Goal: Information Seeking & Learning: Find specific fact

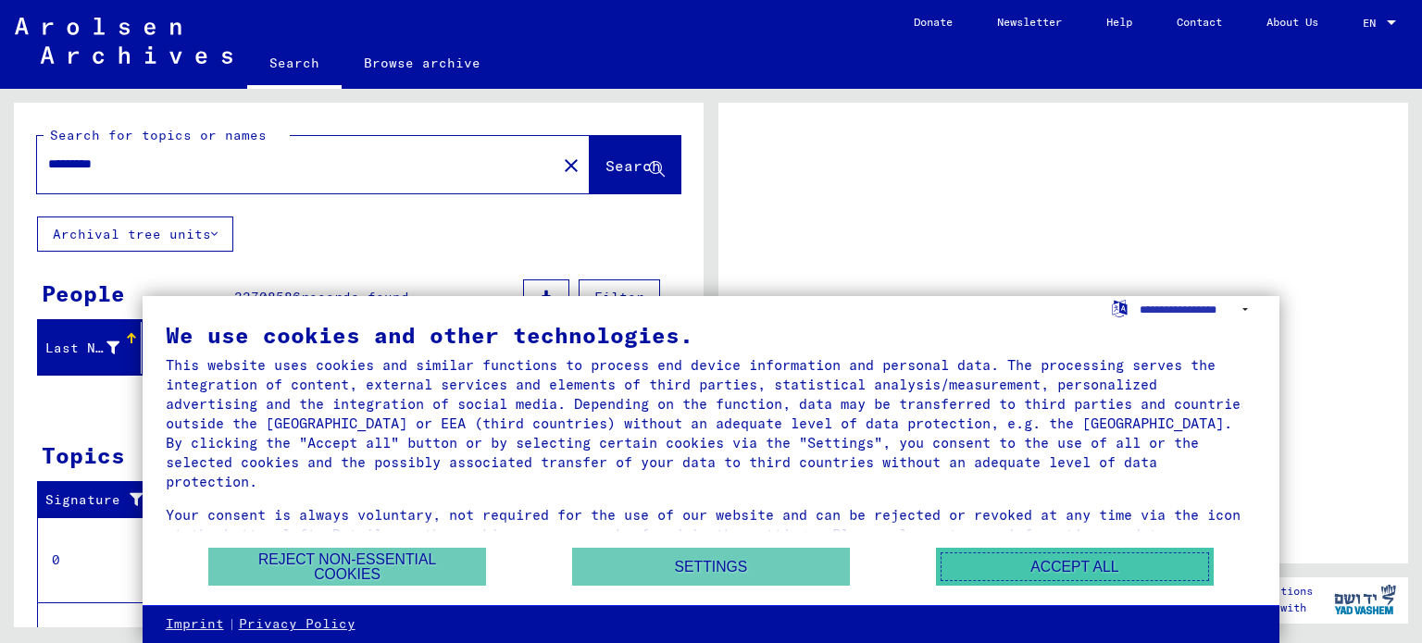
click at [1040, 566] on button "Accept all" at bounding box center [1075, 567] width 278 height 38
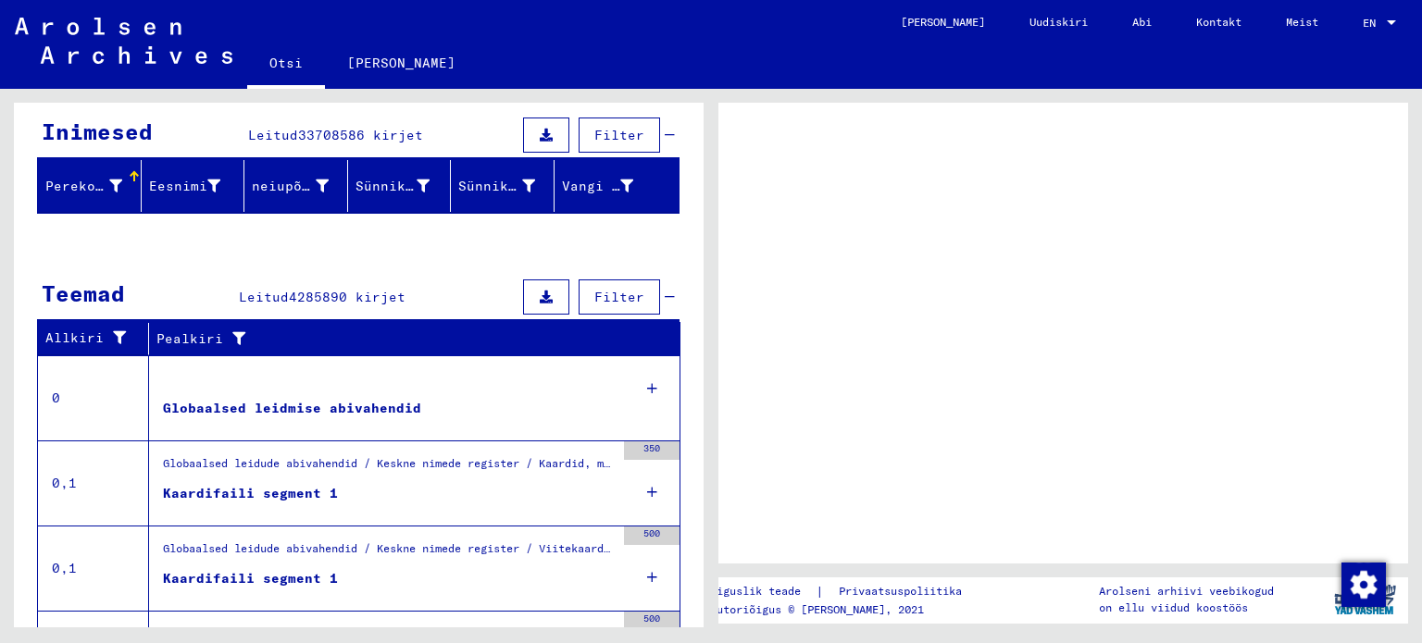
scroll to position [185, 0]
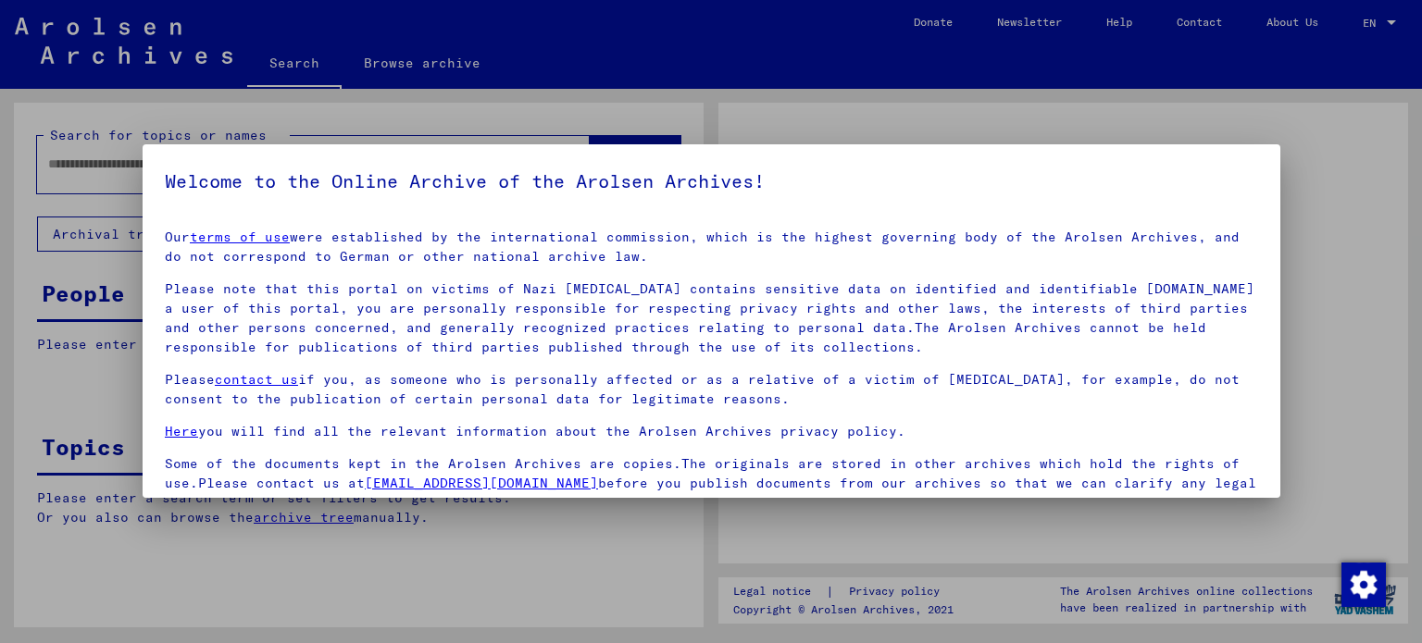
type input "*********"
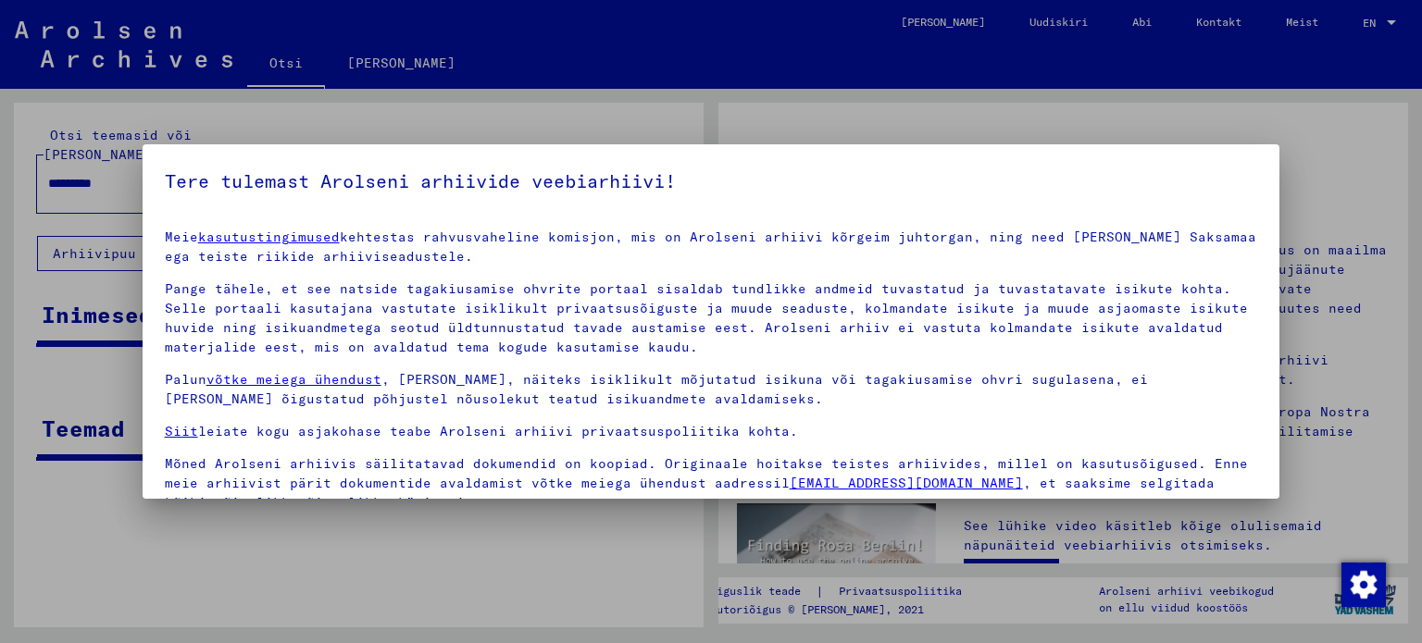
click at [1334, 188] on div at bounding box center [711, 321] width 1422 height 643
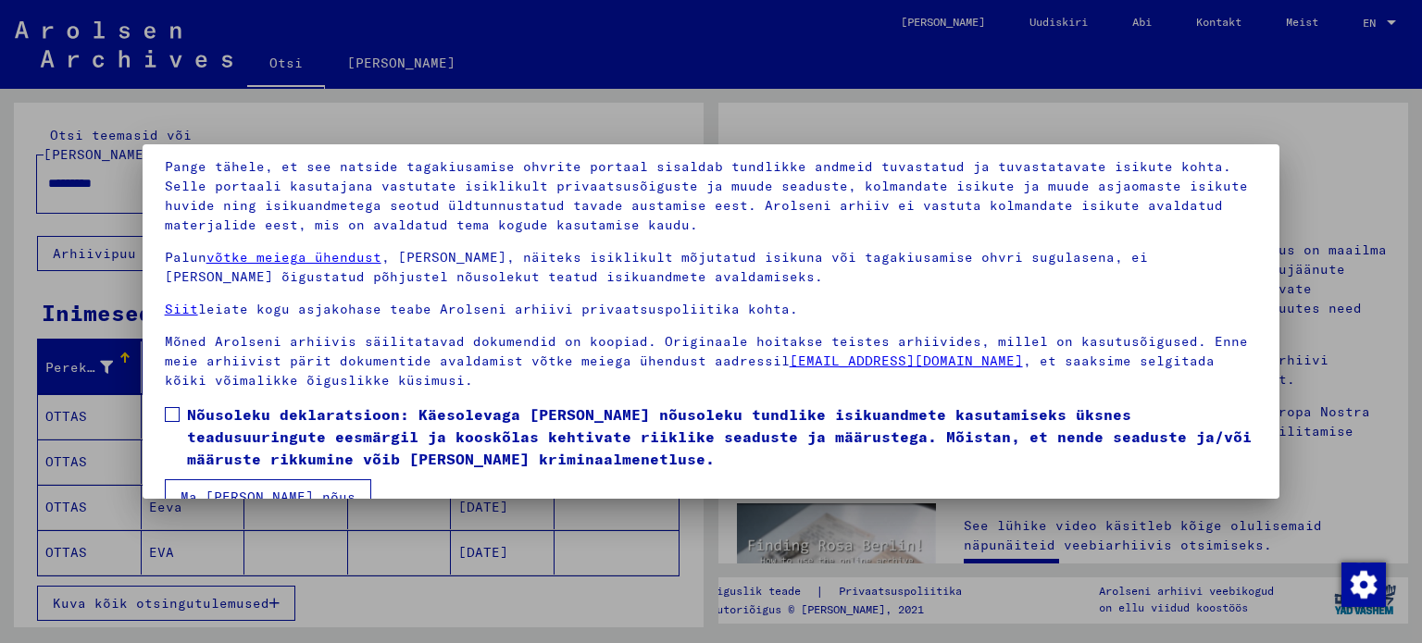
scroll to position [156, 0]
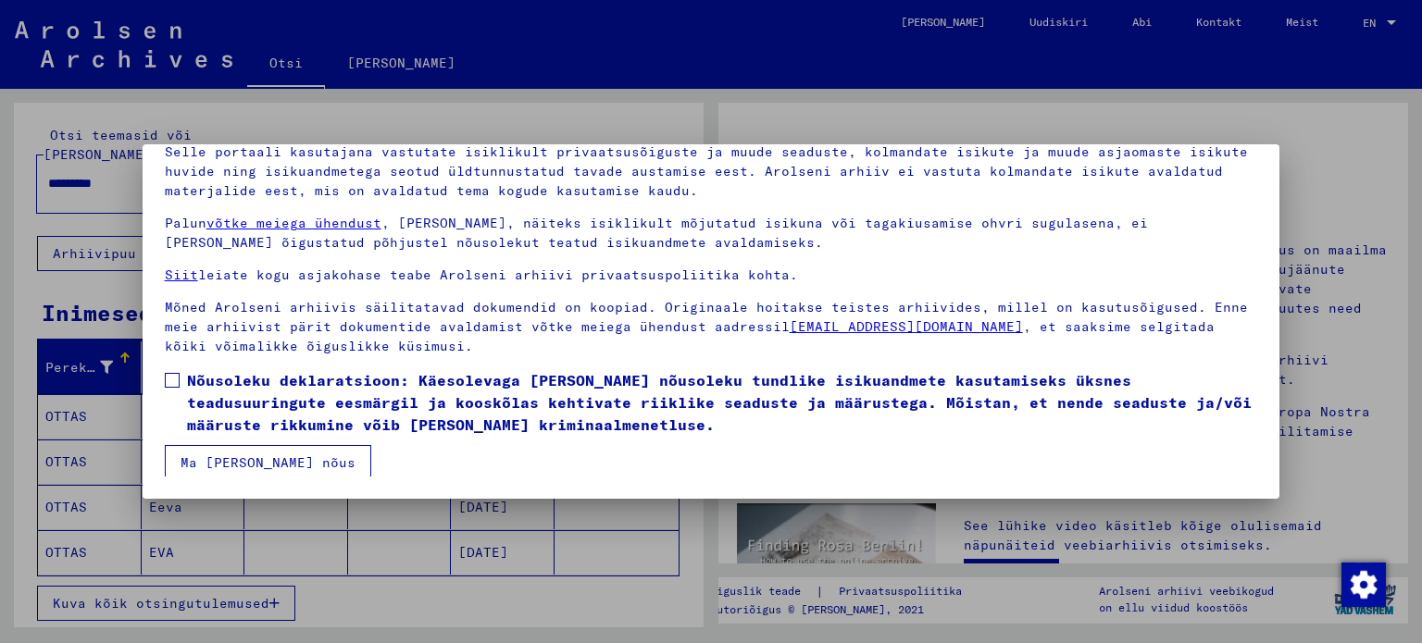
click at [255, 476] on button "Ma [PERSON_NAME] nõus" at bounding box center [268, 462] width 206 height 35
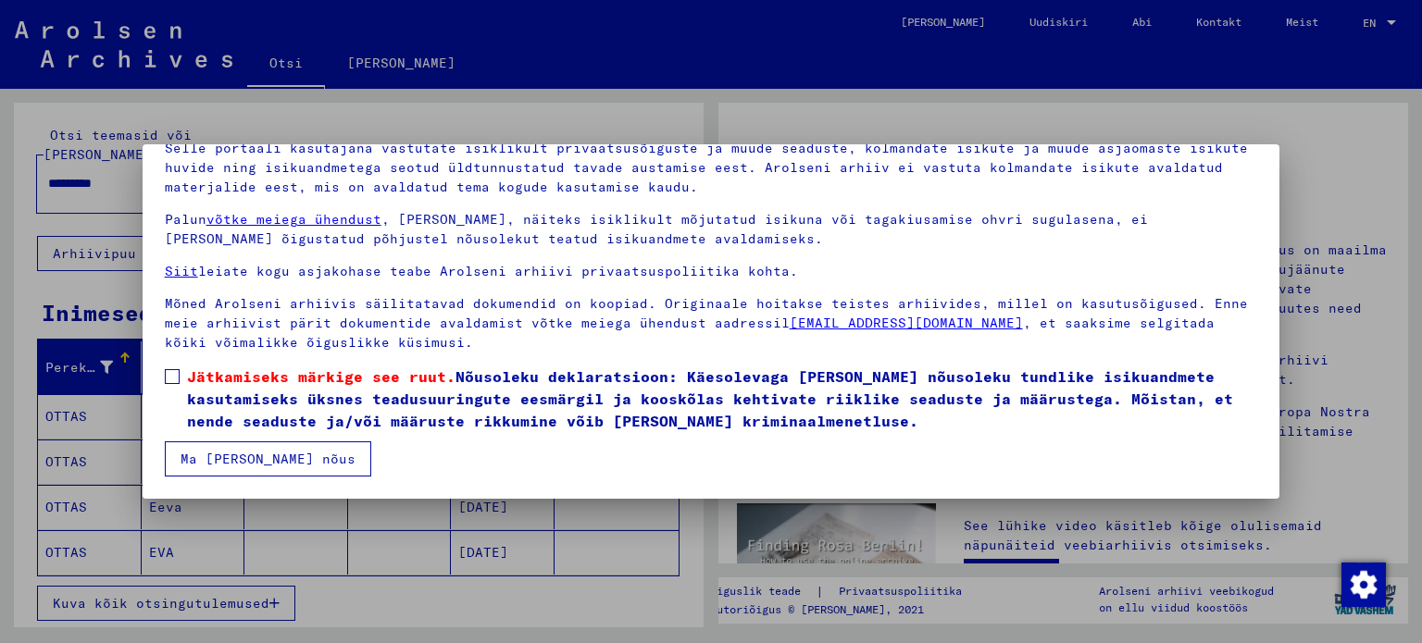
click at [181, 379] on label "Jätkamiseks märkige see ruut. Nõusoleku deklaratsioon: Käesolevaga [PERSON_NAME…" at bounding box center [711, 399] width 1093 height 67
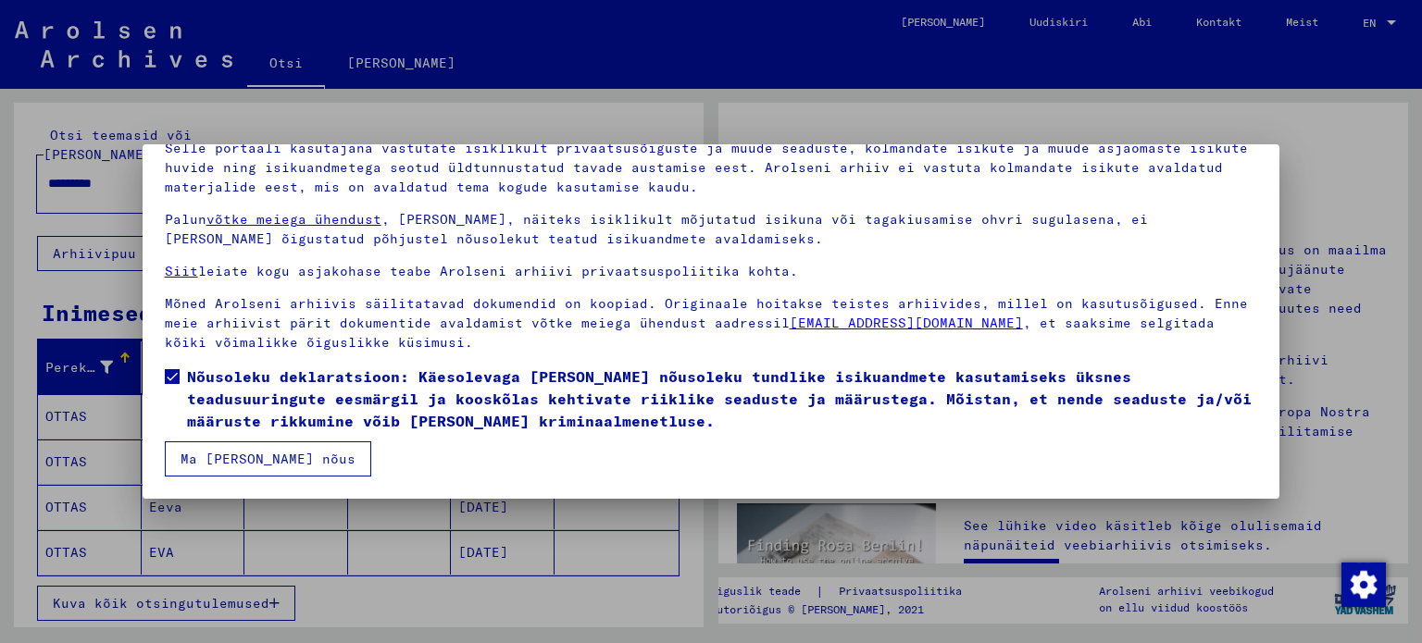
click at [224, 450] on button "Ma [PERSON_NAME] nõus" at bounding box center [268, 459] width 206 height 35
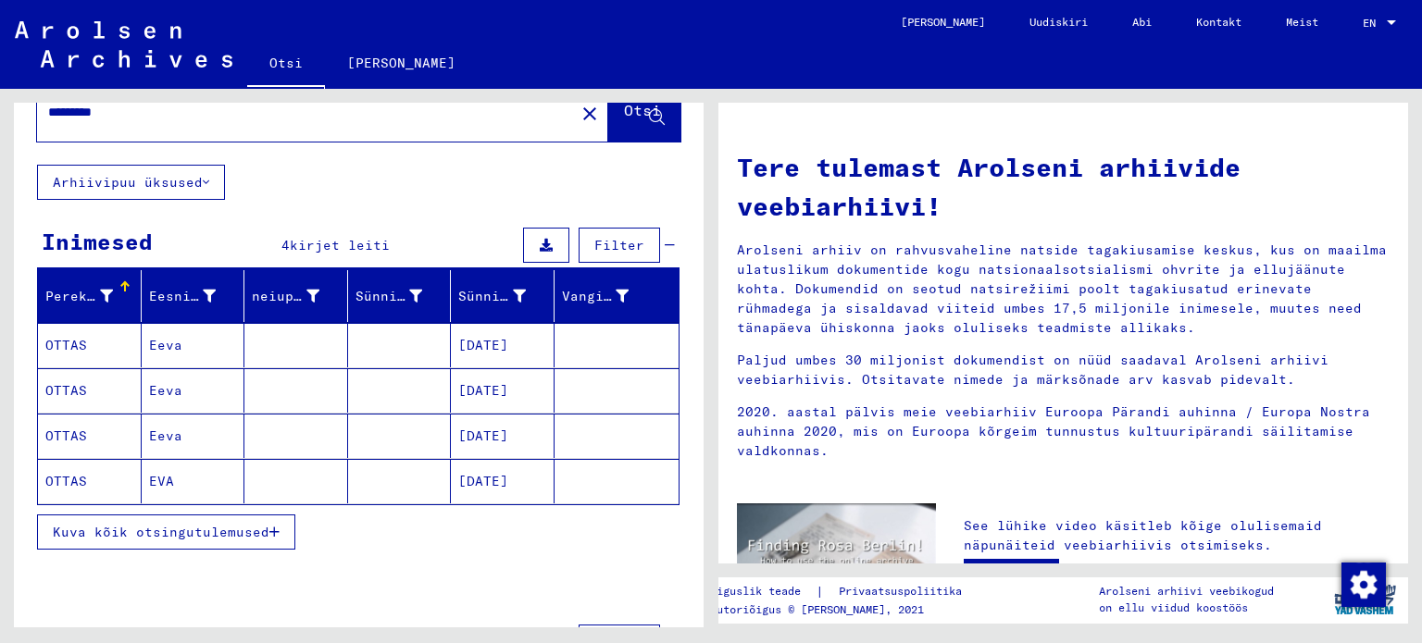
scroll to position [93, 0]
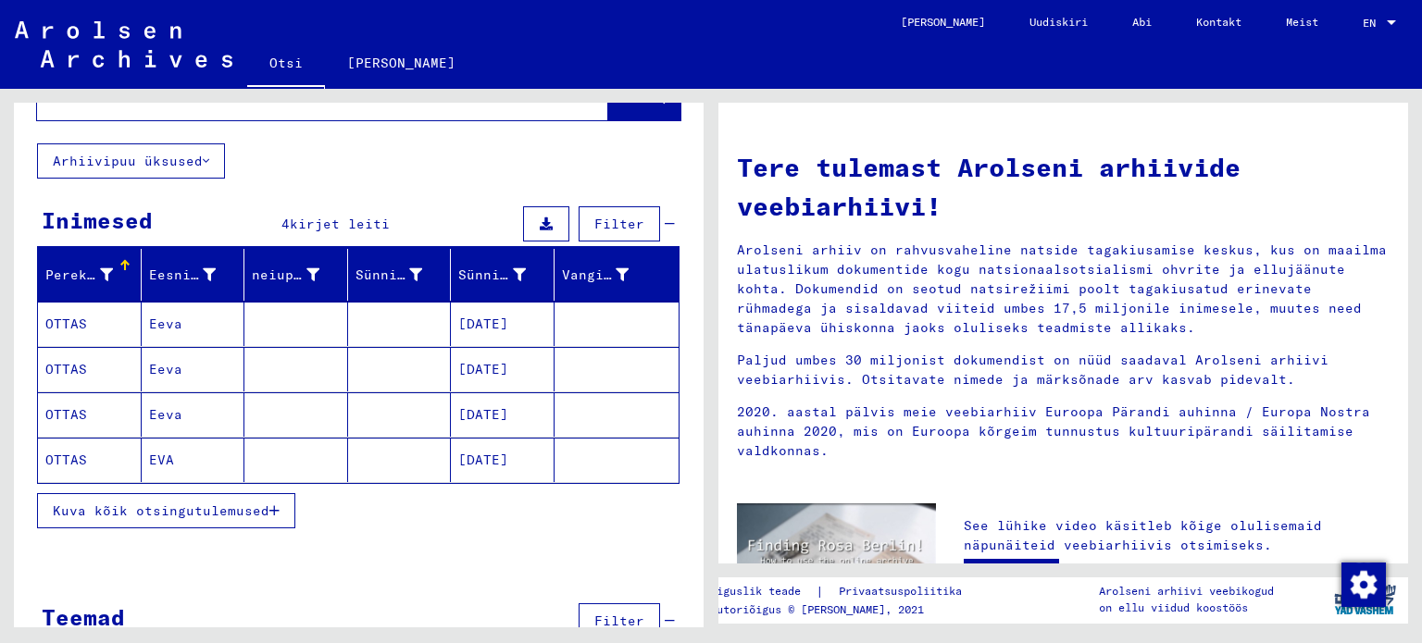
click at [144, 503] on font "Kuva kõik otsingutulemused" at bounding box center [161, 511] width 217 height 17
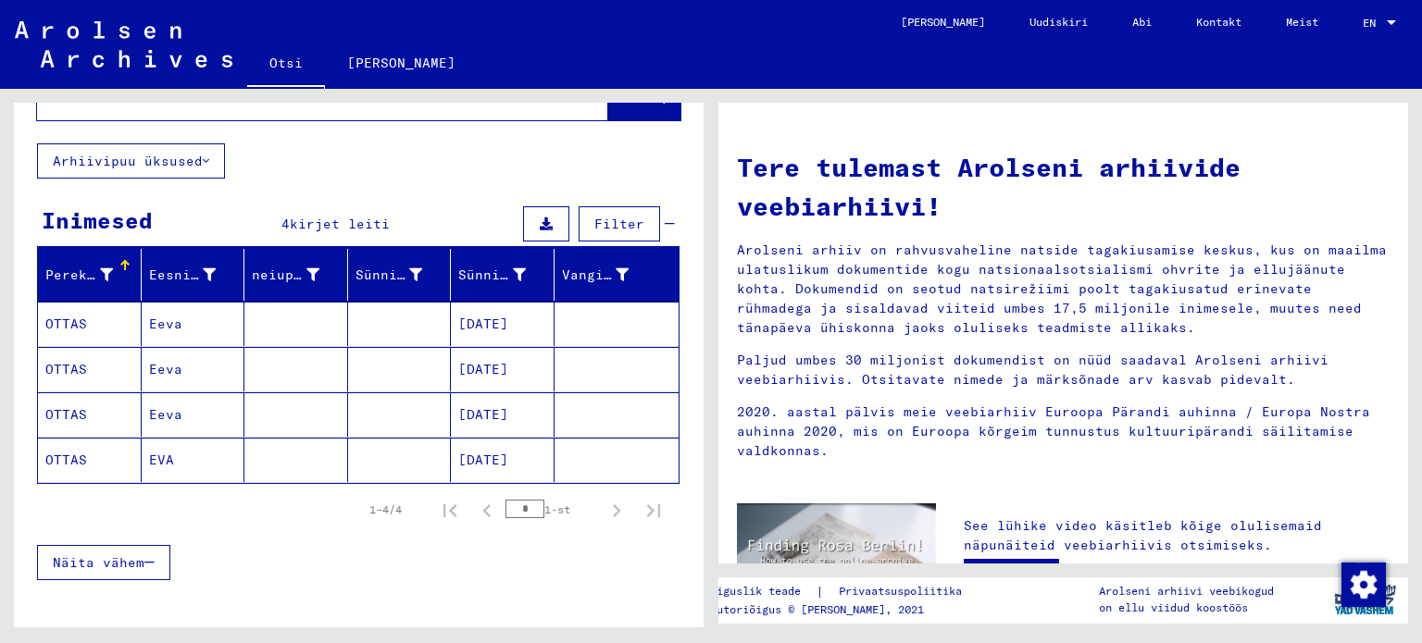
scroll to position [158, 0]
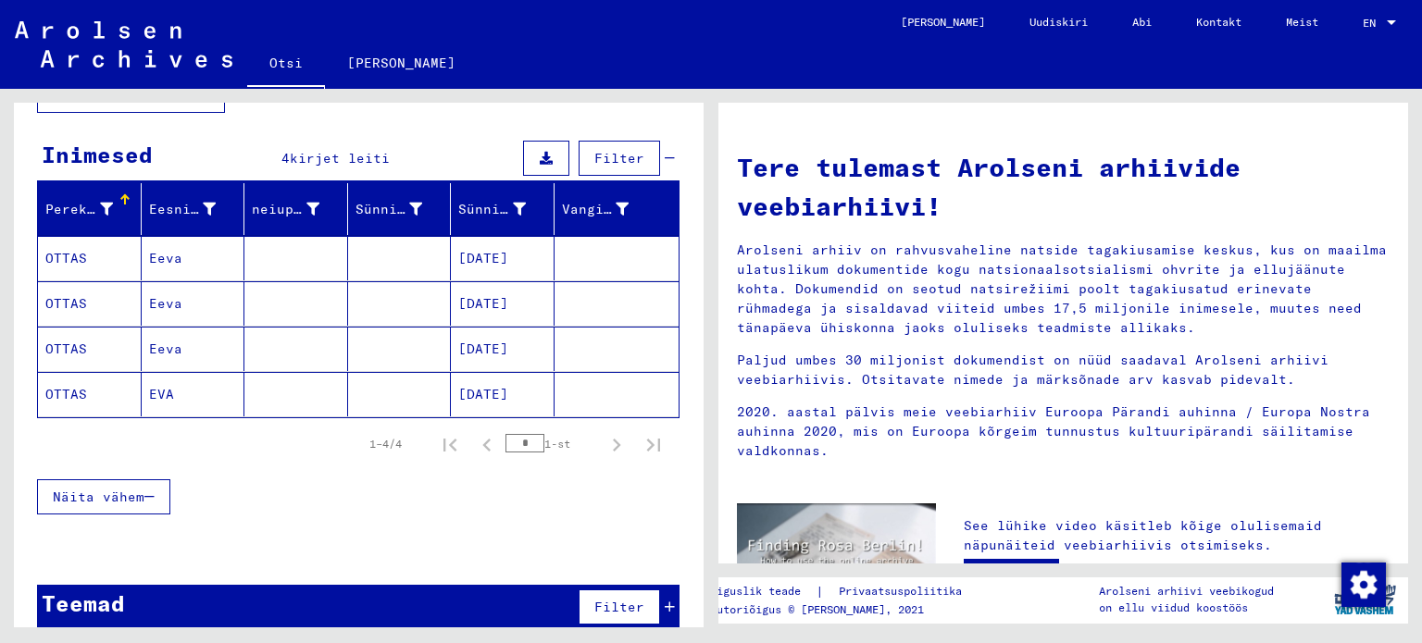
click at [80, 386] on font "OTTAS" at bounding box center [66, 394] width 42 height 17
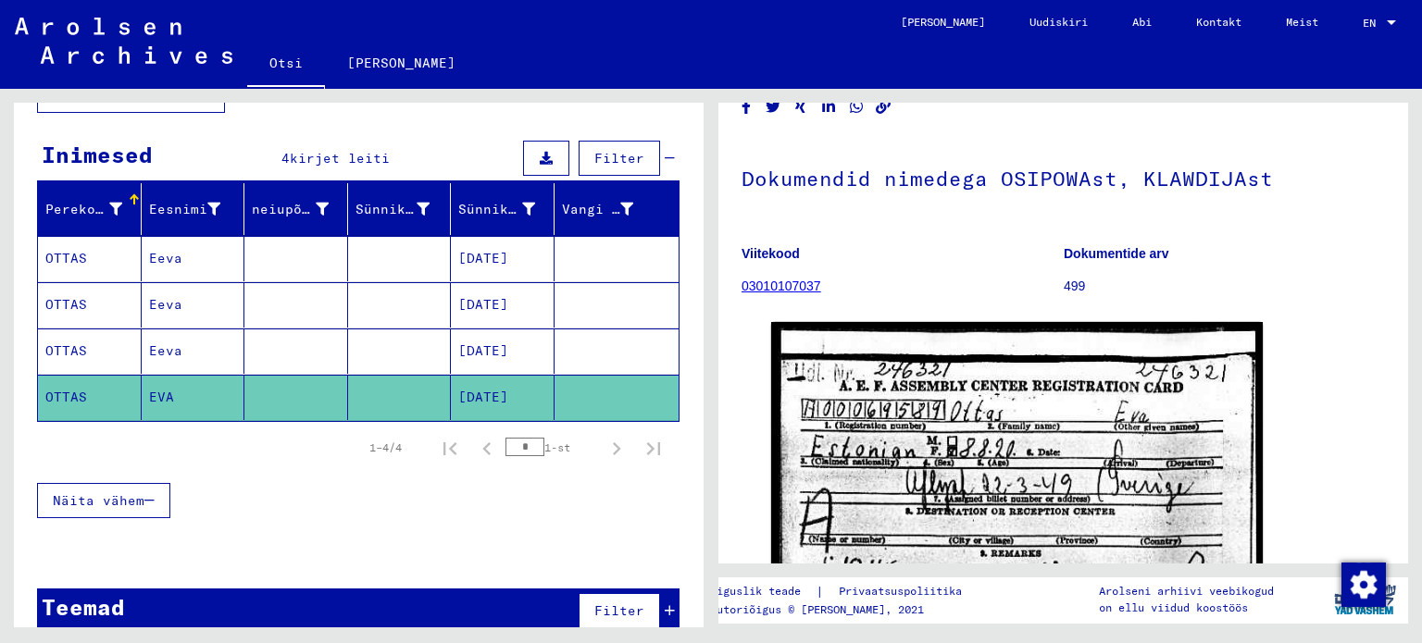
scroll to position [93, 0]
click at [78, 342] on font "OTTAS" at bounding box center [66, 350] width 42 height 17
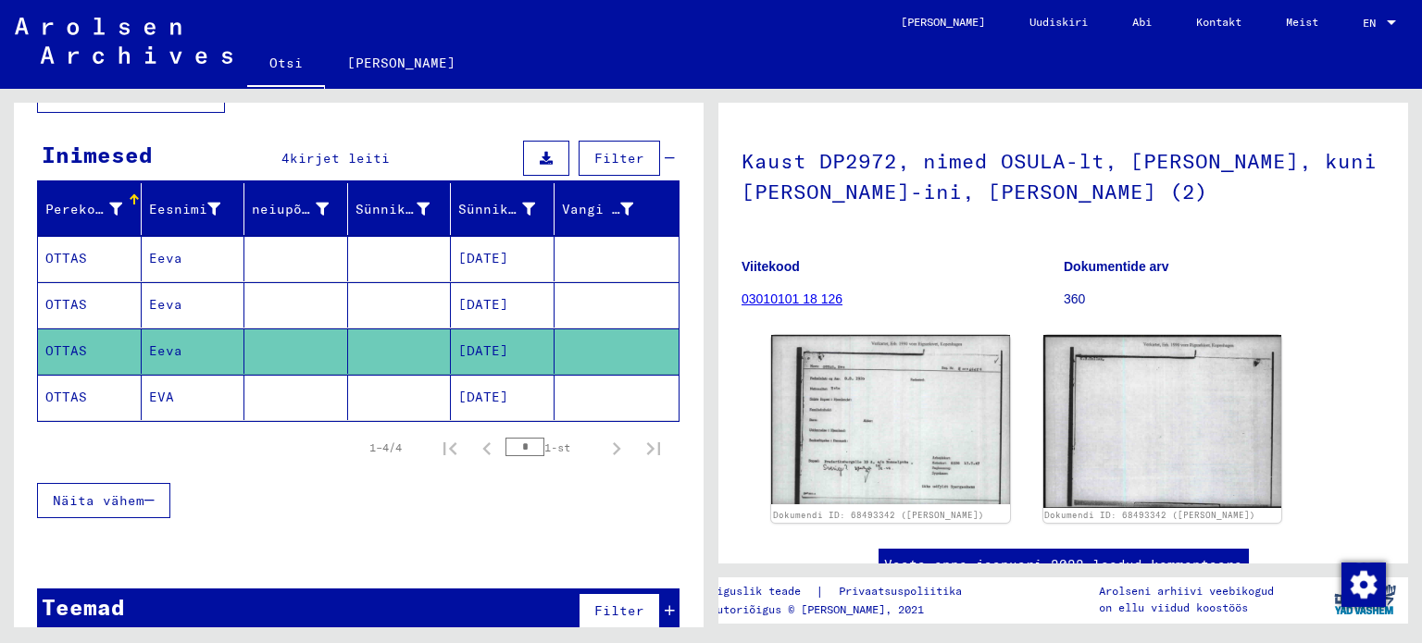
scroll to position [185, 0]
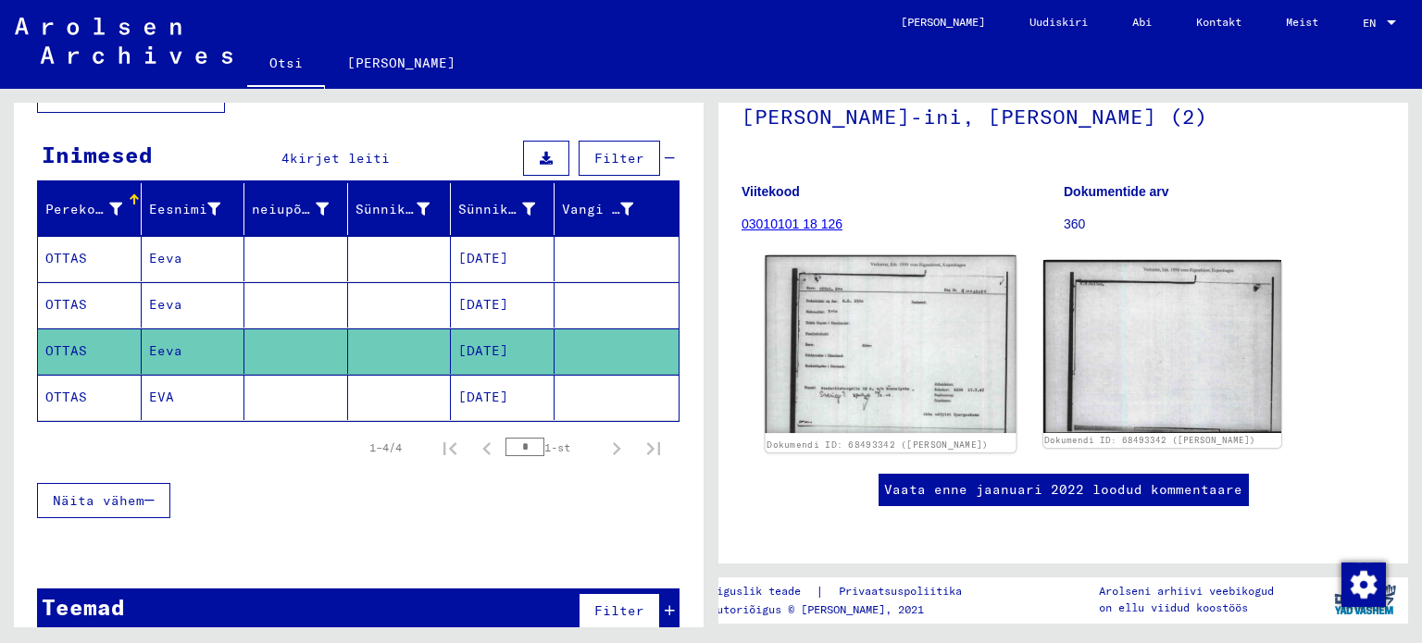
click at [859, 363] on img at bounding box center [891, 344] width 250 height 178
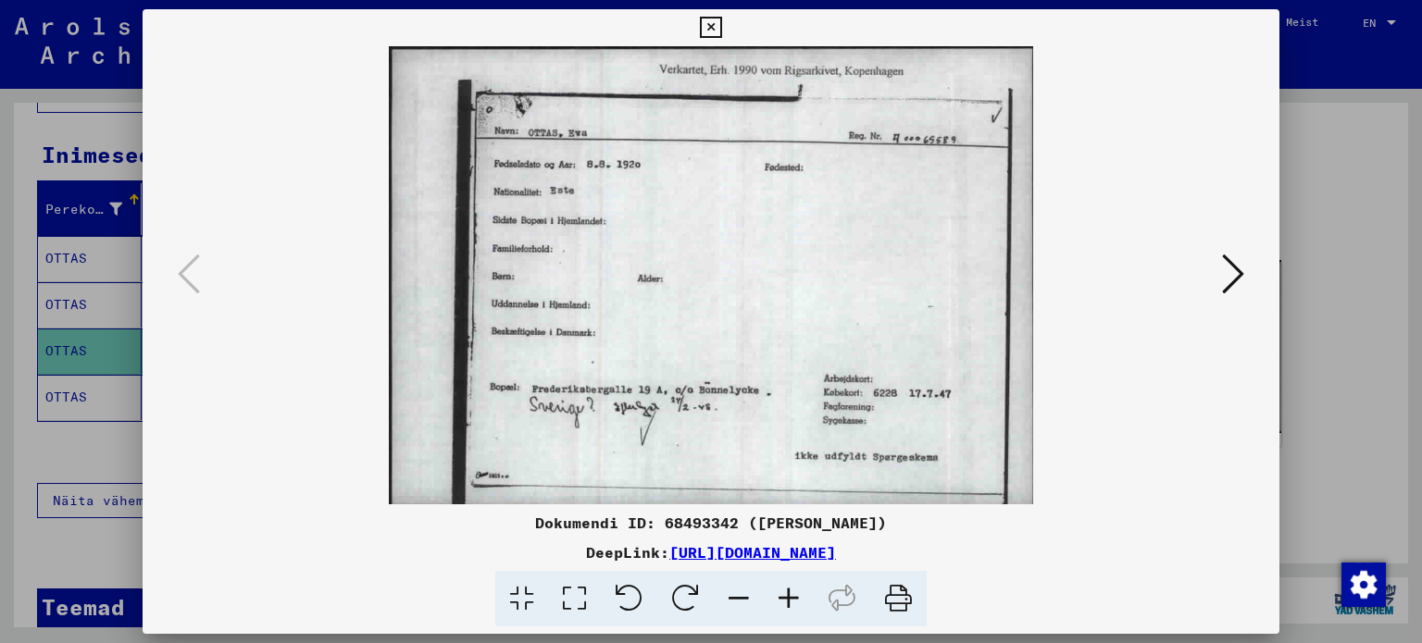
click at [1236, 272] on icon at bounding box center [1233, 274] width 22 height 44
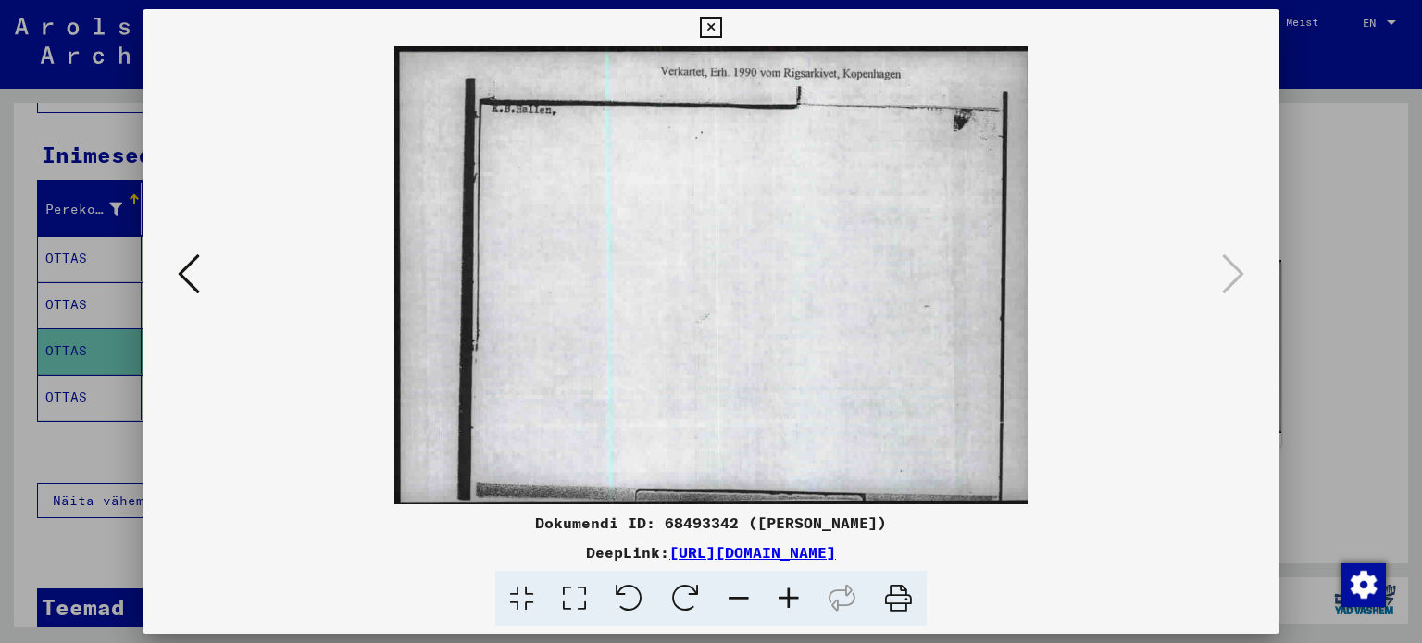
click at [1372, 166] on div at bounding box center [711, 321] width 1422 height 643
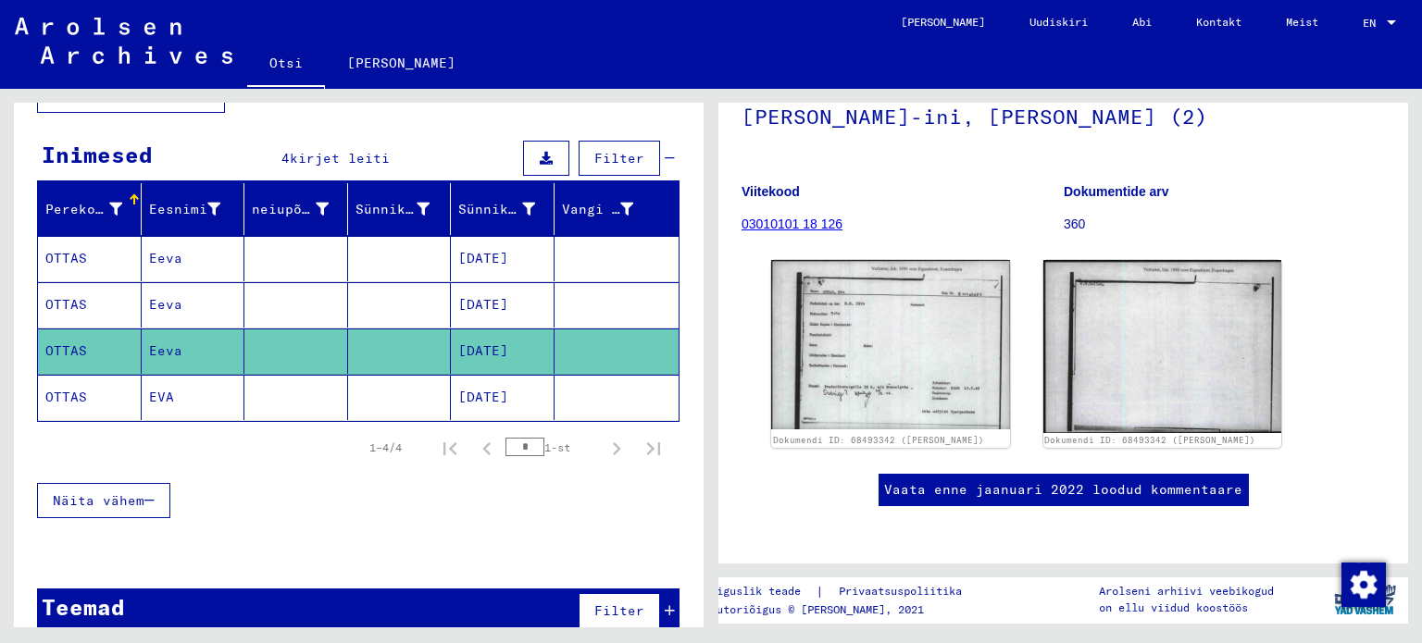
click at [104, 282] on mat-cell "OTTAS" at bounding box center [90, 304] width 104 height 45
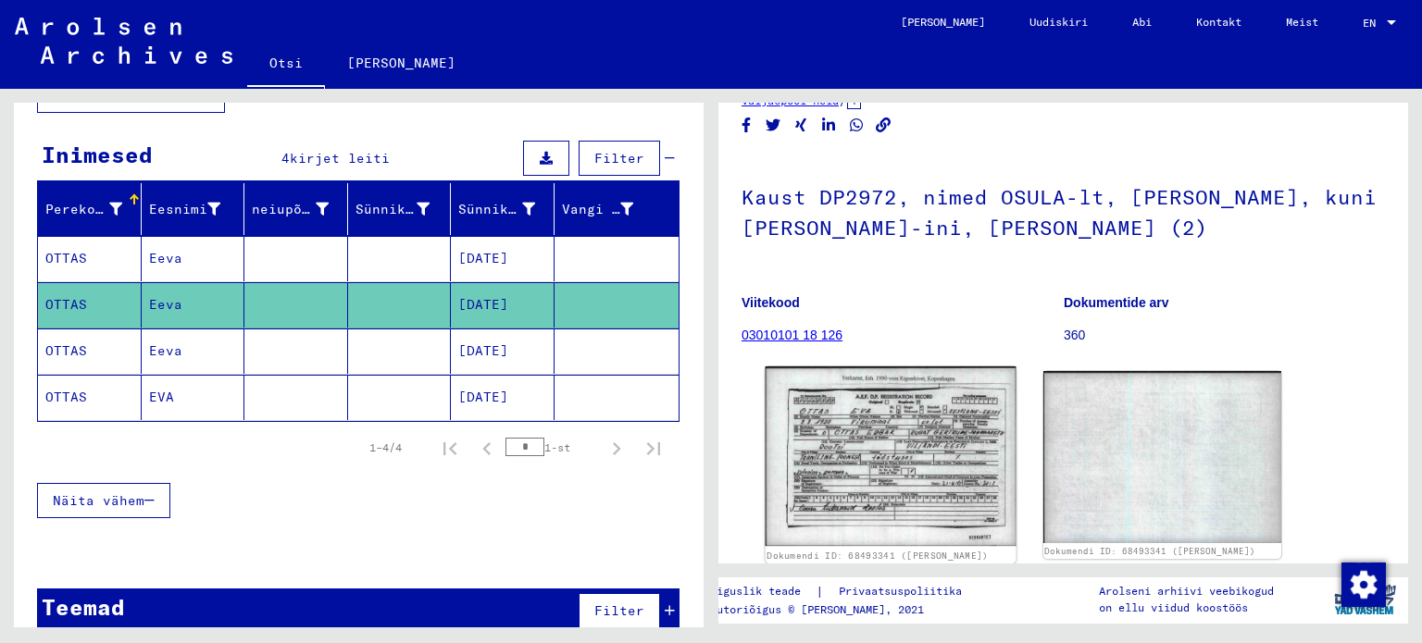
scroll to position [278, 0]
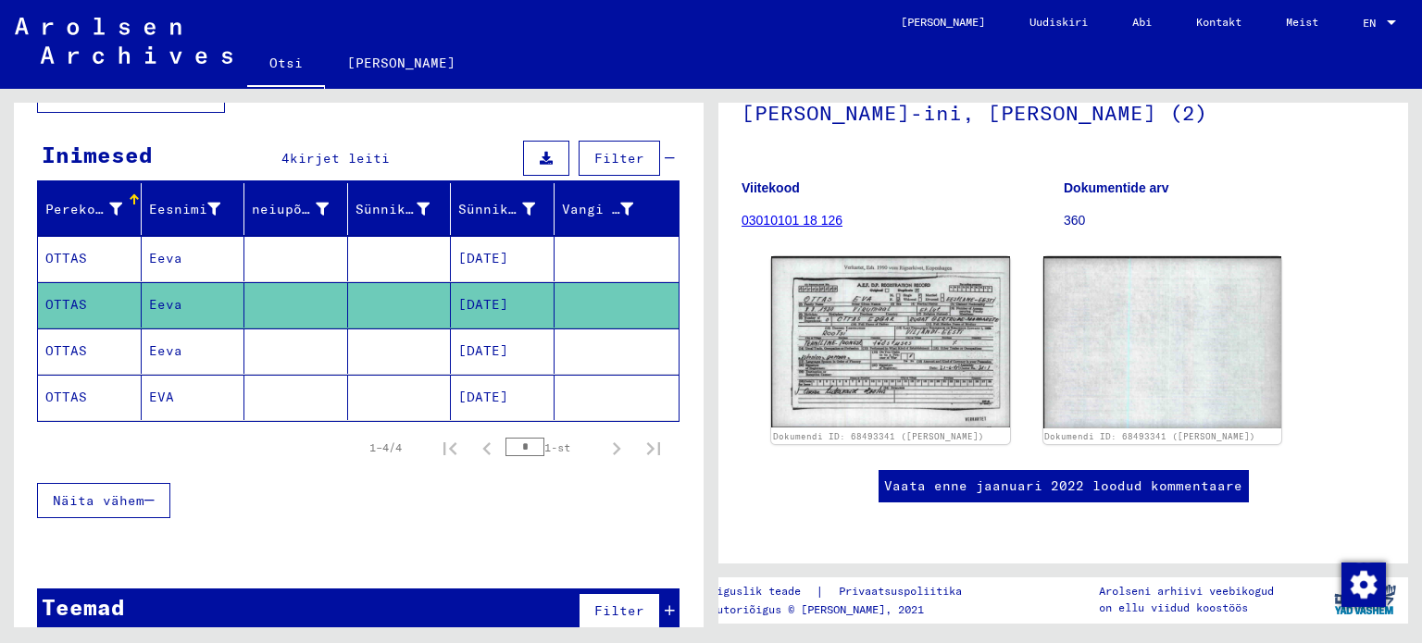
click at [946, 478] on font "Vaata enne jaanuari 2022 loodud kommentaare" at bounding box center [1063, 486] width 358 height 17
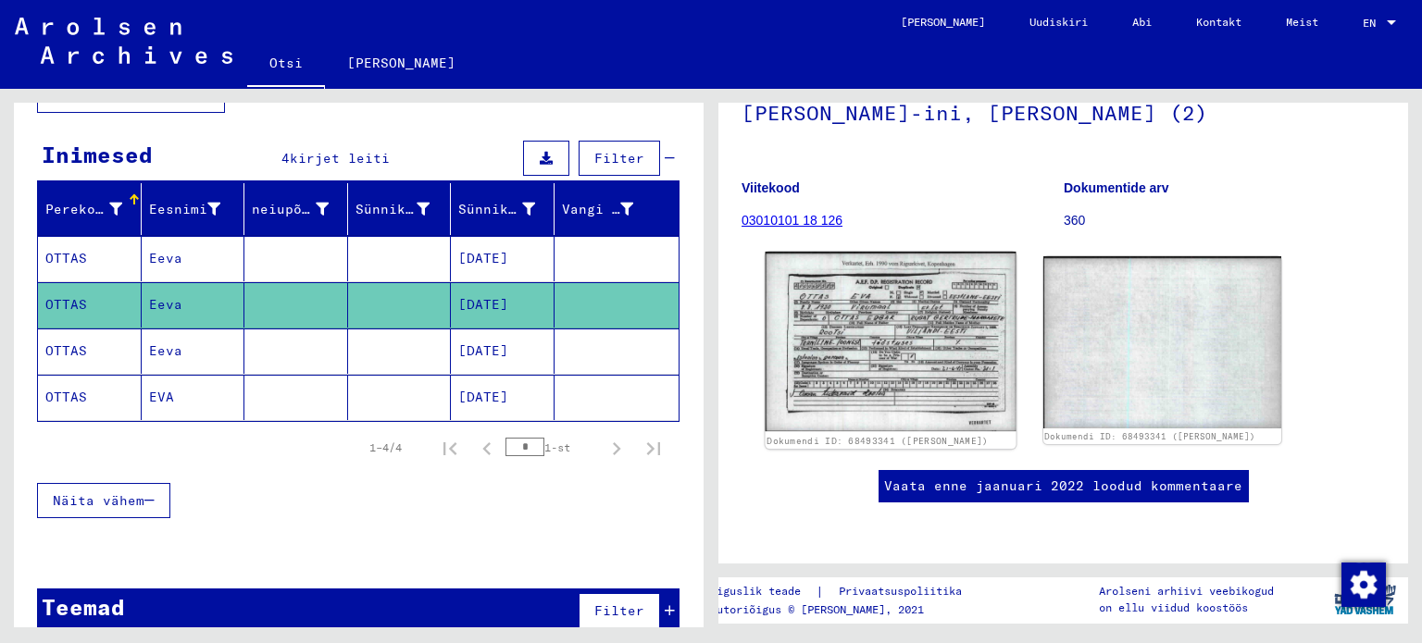
click at [921, 263] on img at bounding box center [891, 342] width 250 height 180
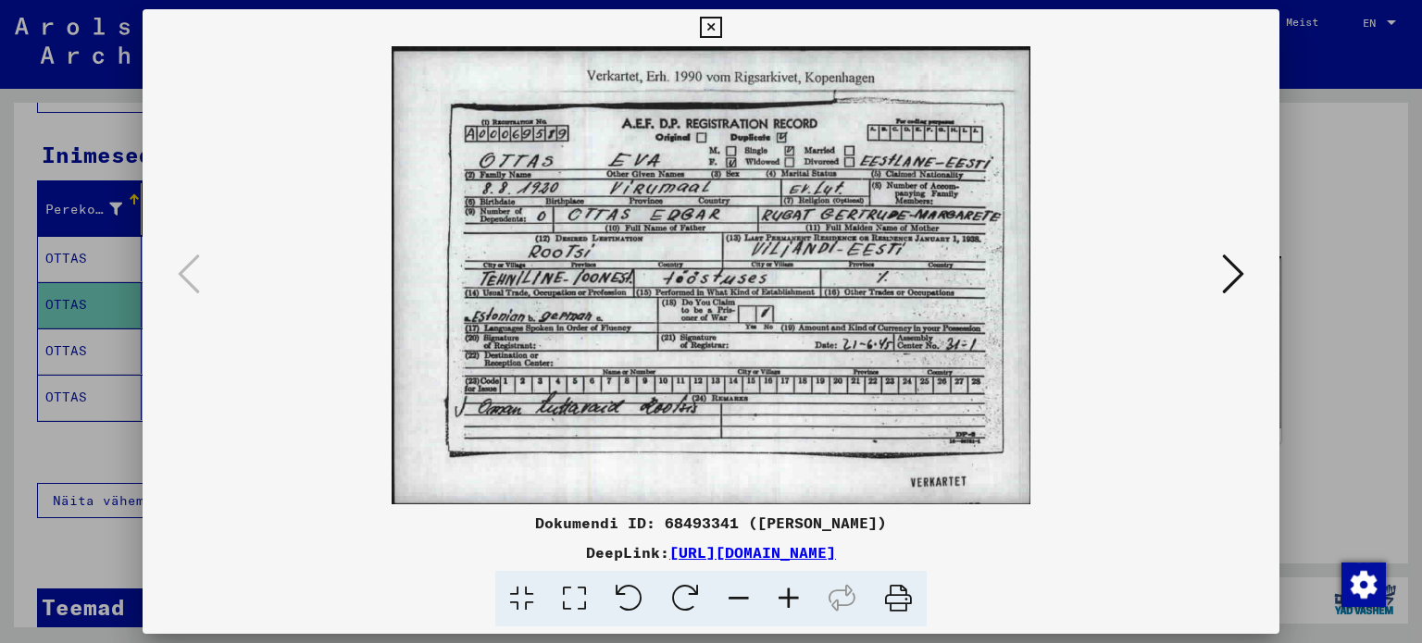
click at [1209, 280] on img at bounding box center [711, 275] width 1012 height 458
click at [1234, 269] on icon at bounding box center [1233, 274] width 22 height 44
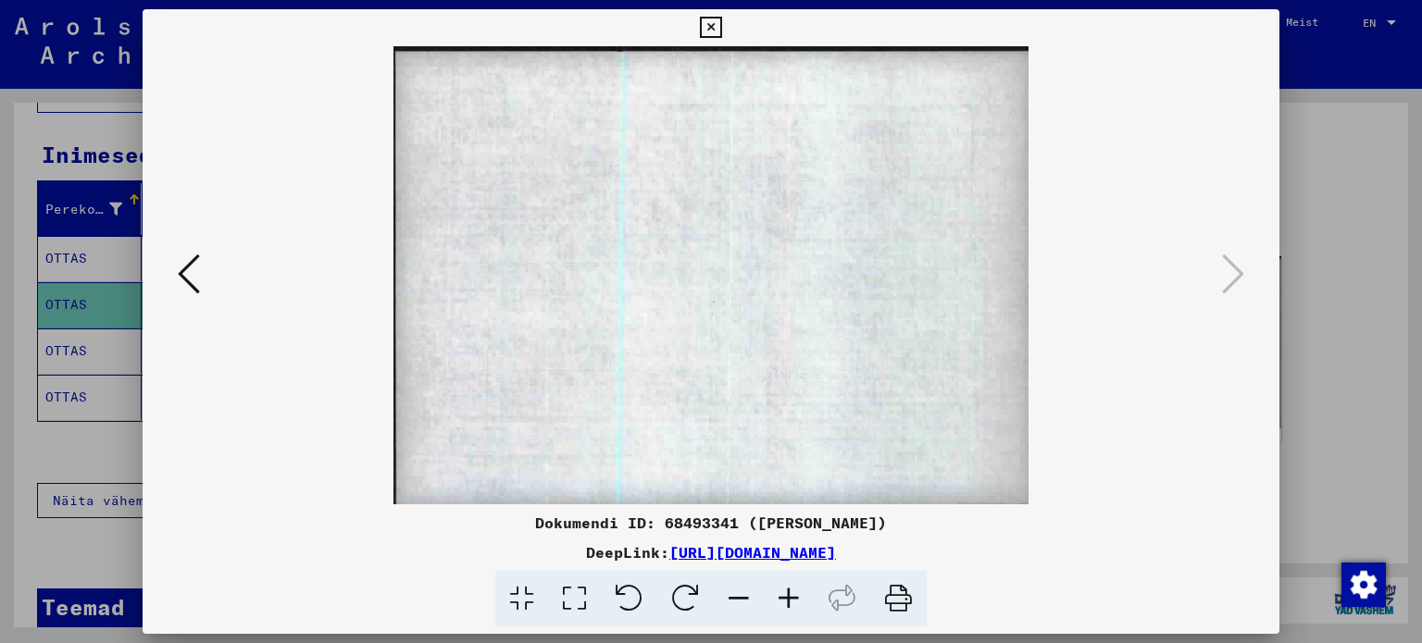
click at [1354, 231] on div at bounding box center [711, 321] width 1422 height 643
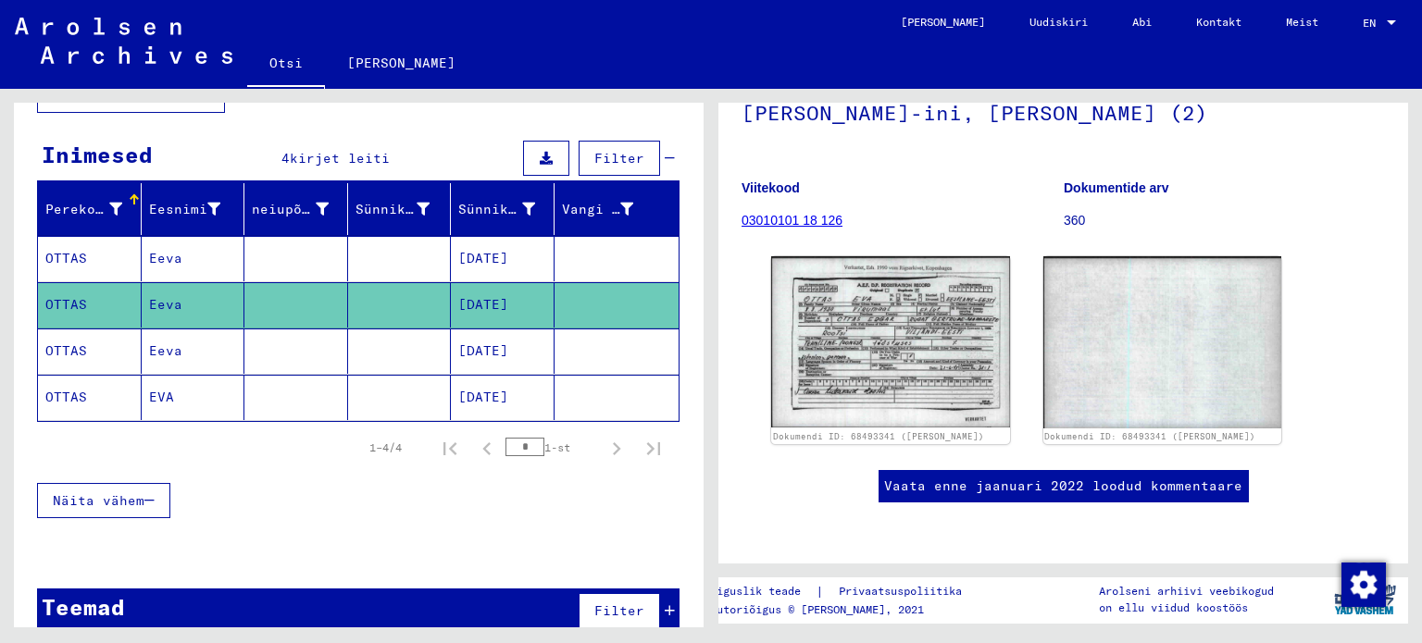
click at [63, 249] on font "OTTAS" at bounding box center [66, 258] width 42 height 19
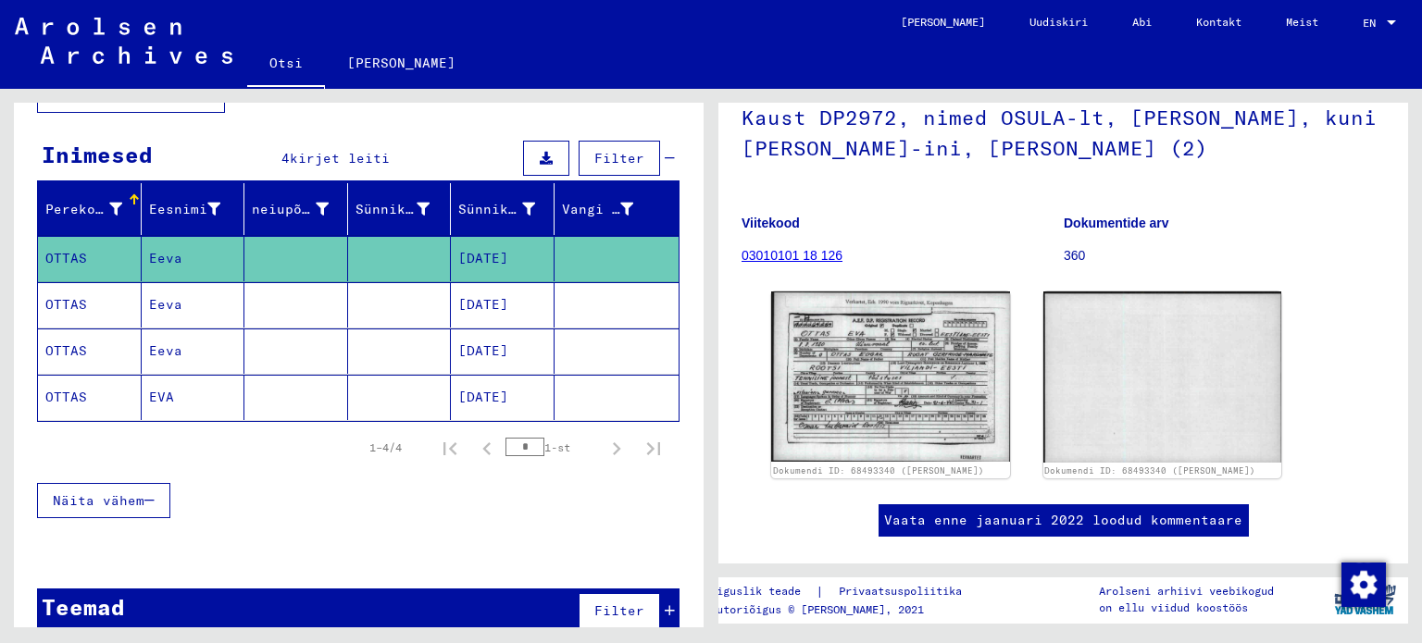
scroll to position [185, 0]
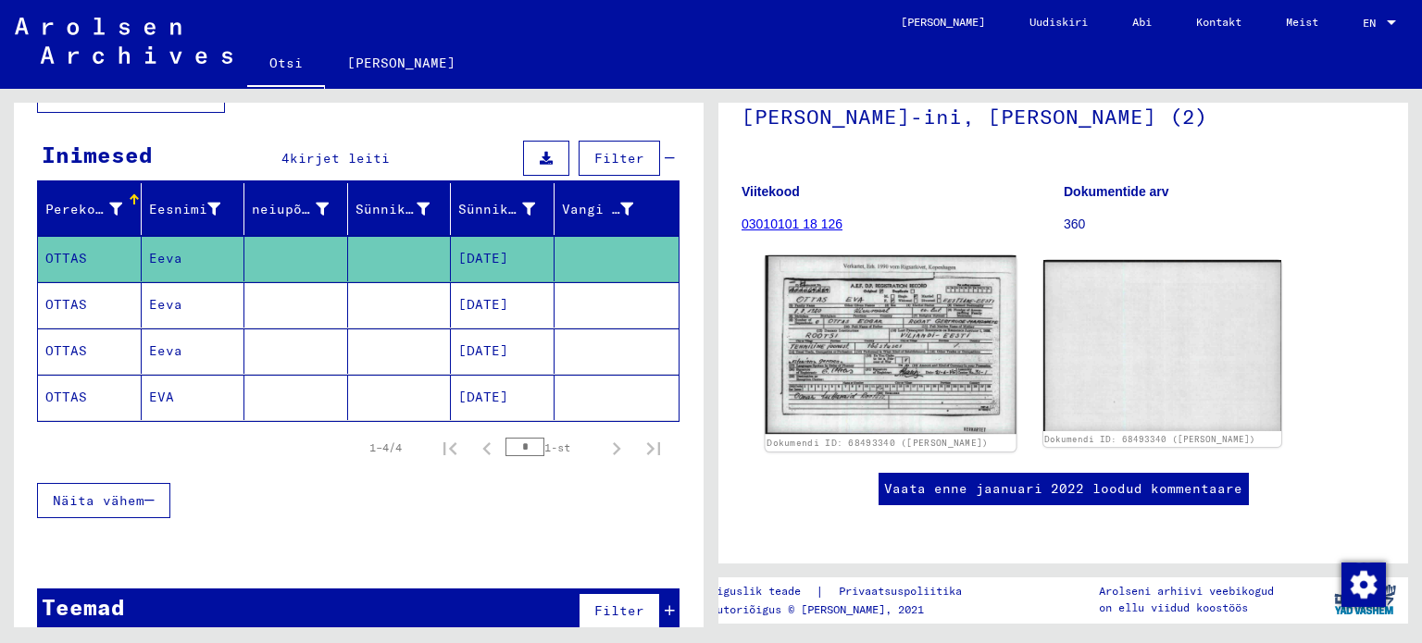
click at [921, 348] on img at bounding box center [891, 344] width 250 height 179
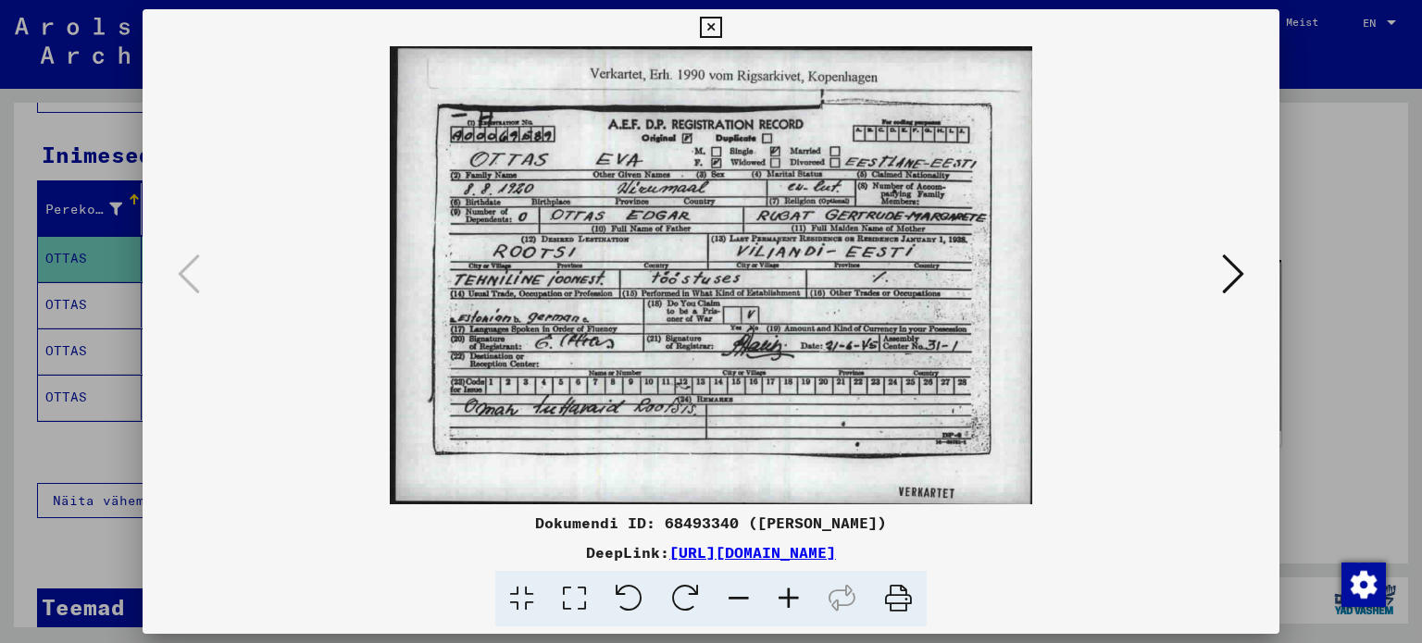
click at [1318, 133] on div at bounding box center [711, 321] width 1422 height 643
